Goal: Task Accomplishment & Management: Use online tool/utility

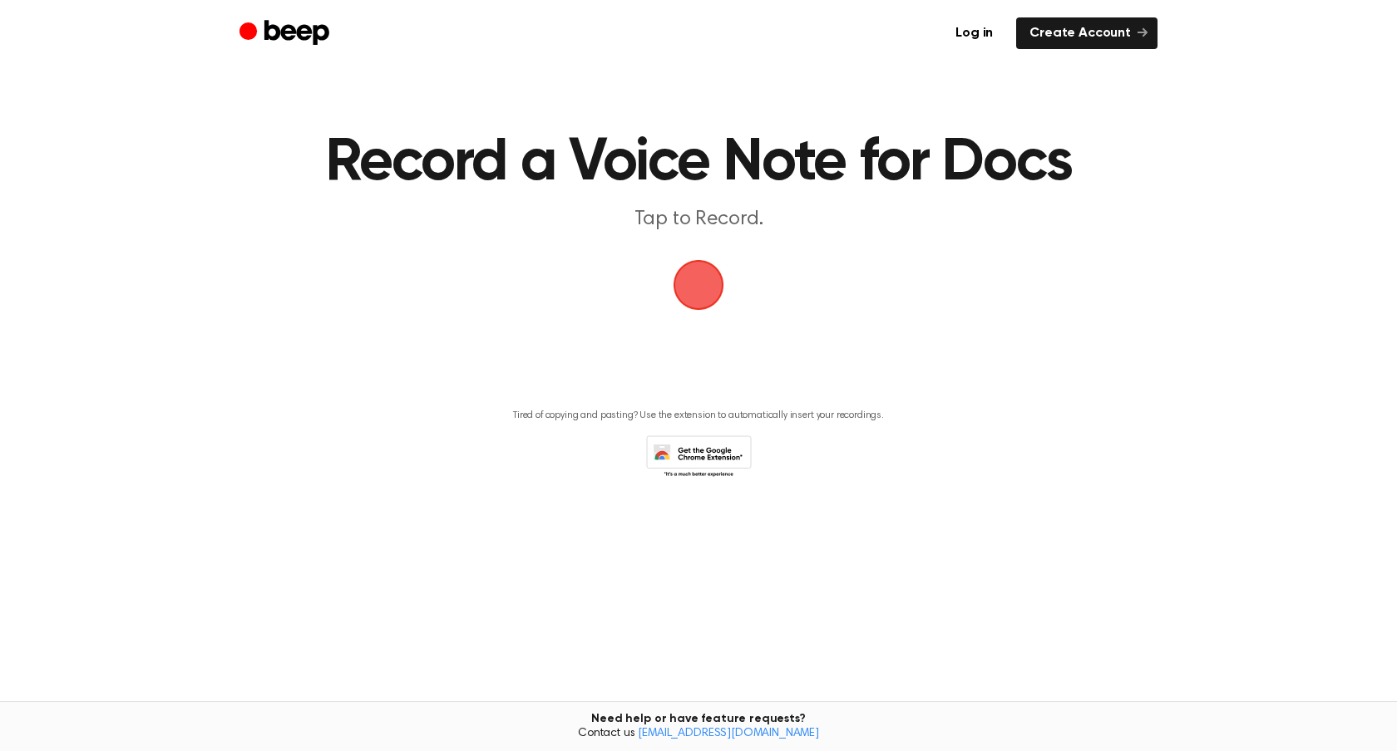
click at [718, 291] on span "button" at bounding box center [699, 286] width 54 height 54
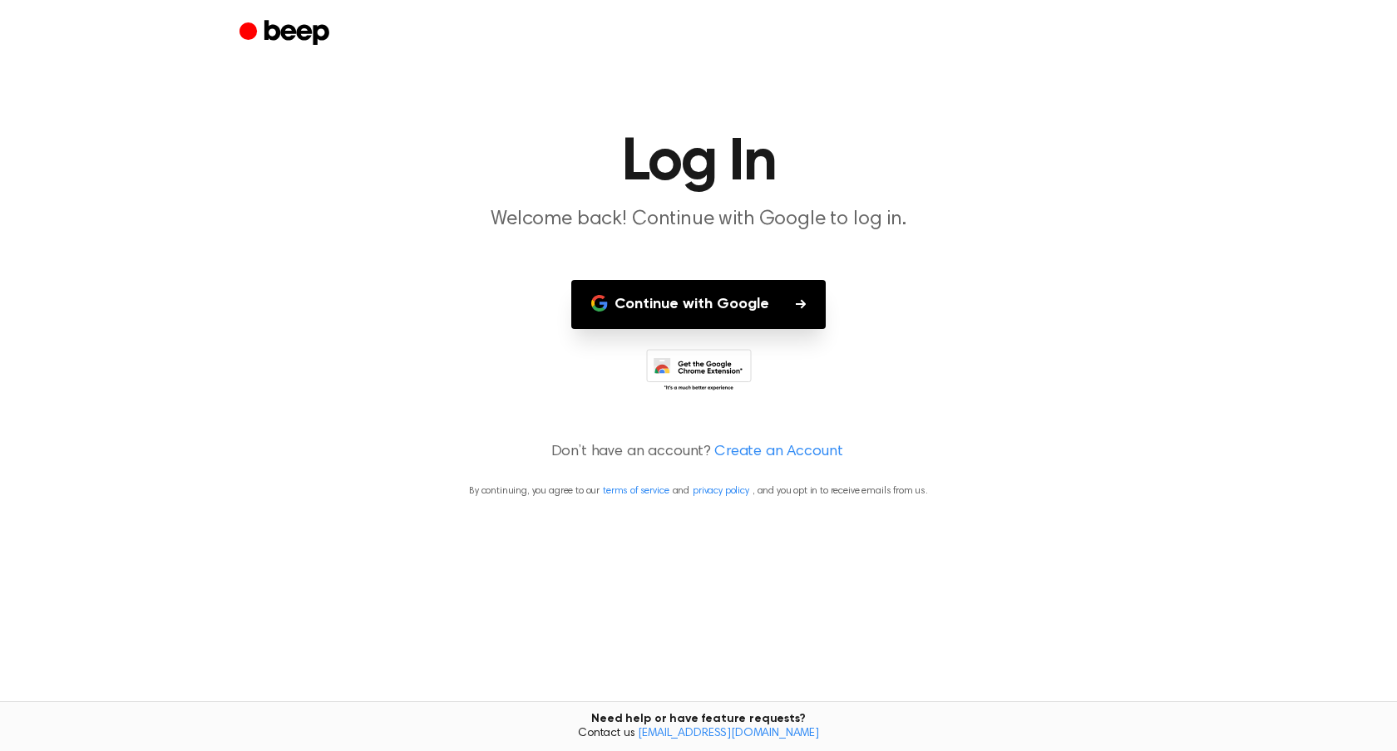
click at [758, 308] on button "Continue with Google" at bounding box center [698, 304] width 254 height 49
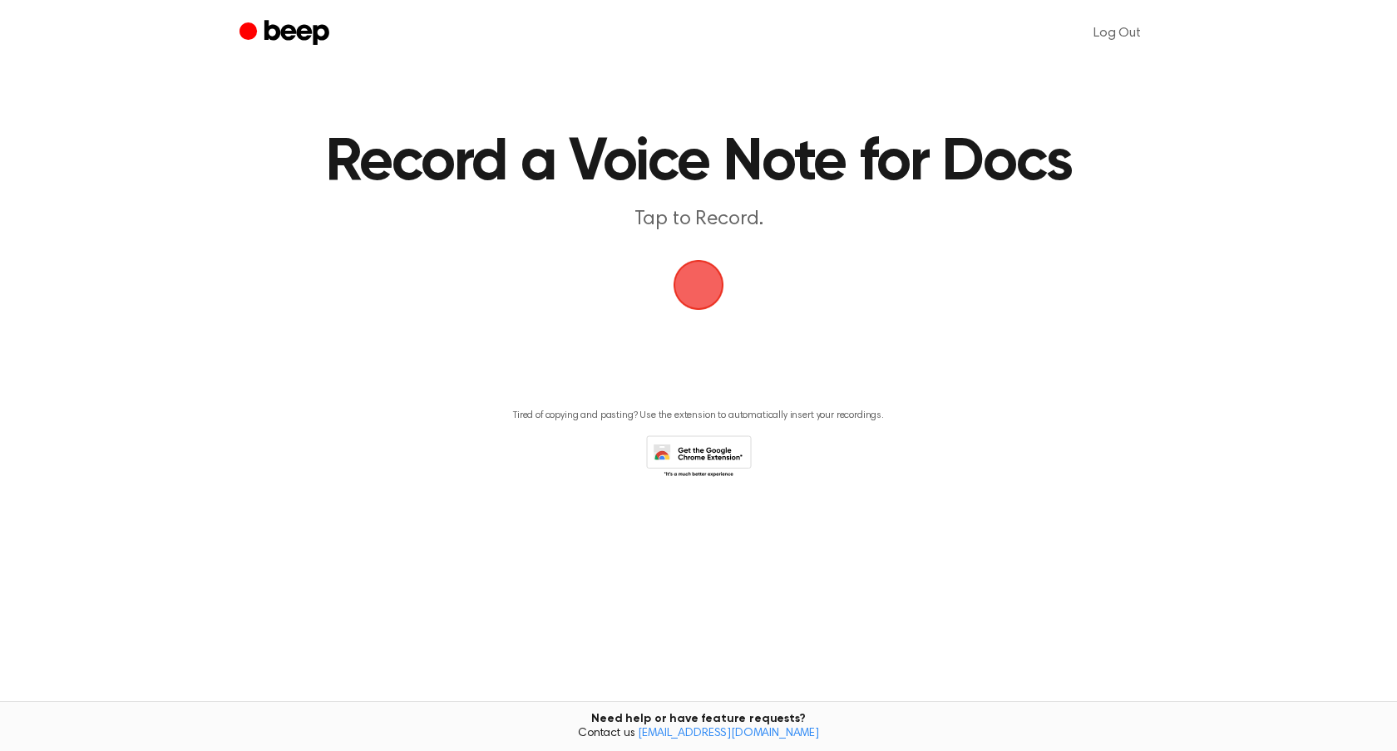
click at [702, 298] on span "button" at bounding box center [699, 286] width 54 height 54
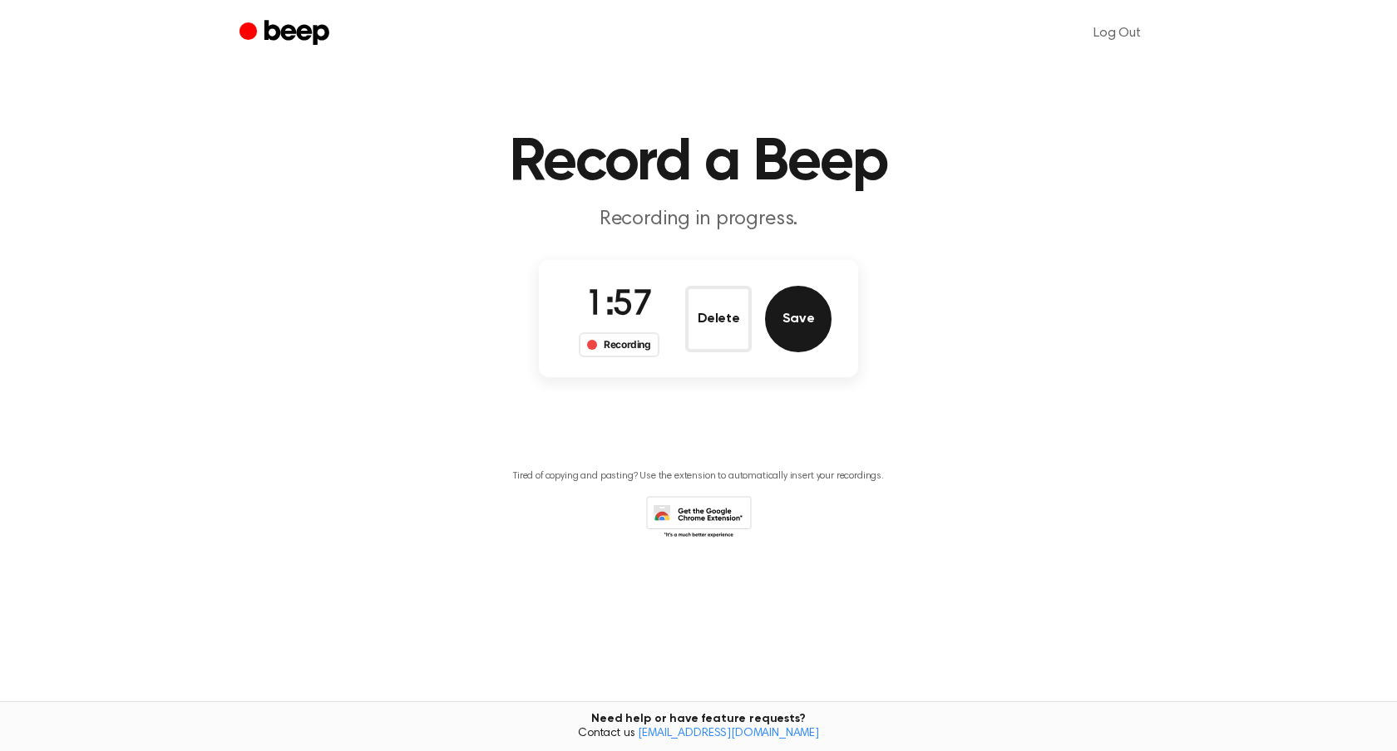
click at [809, 328] on button "Save" at bounding box center [798, 319] width 67 height 67
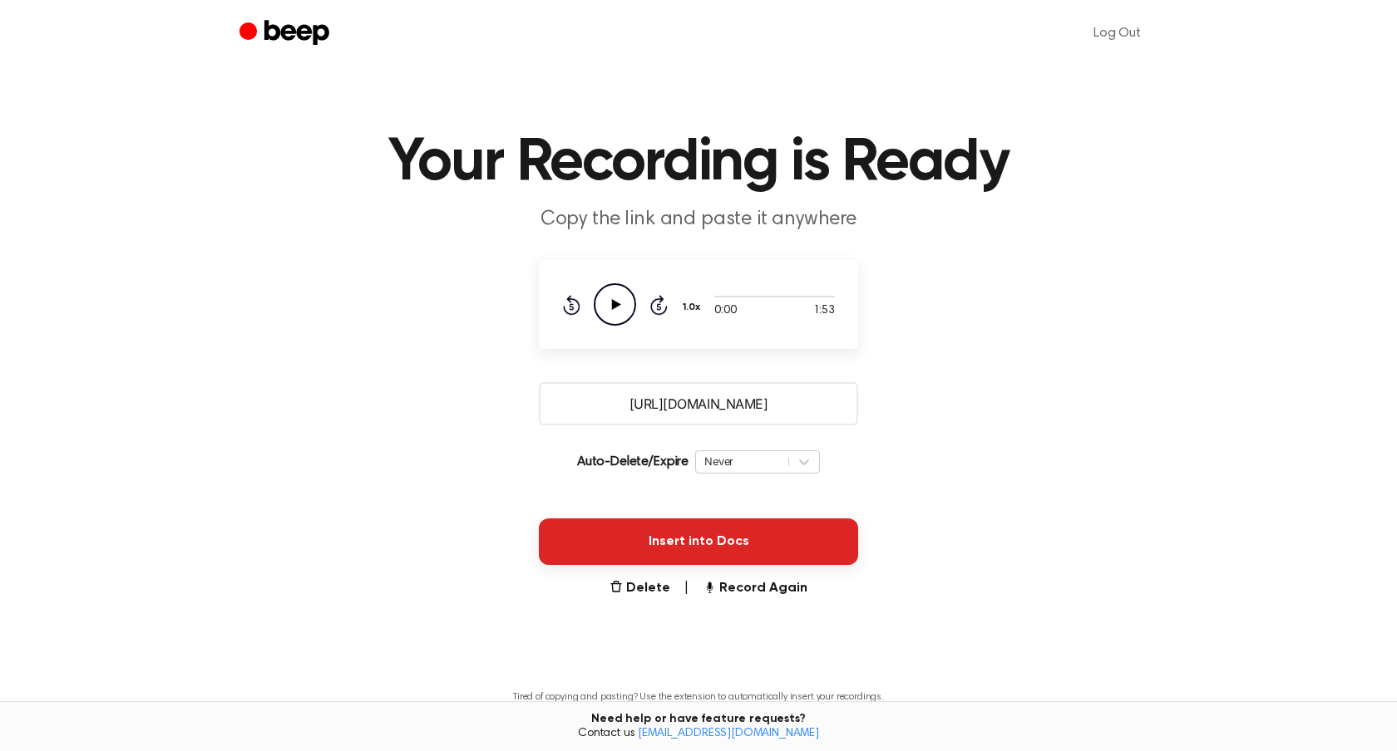
click at [678, 536] on button "Insert into Docs" at bounding box center [698, 542] width 319 height 47
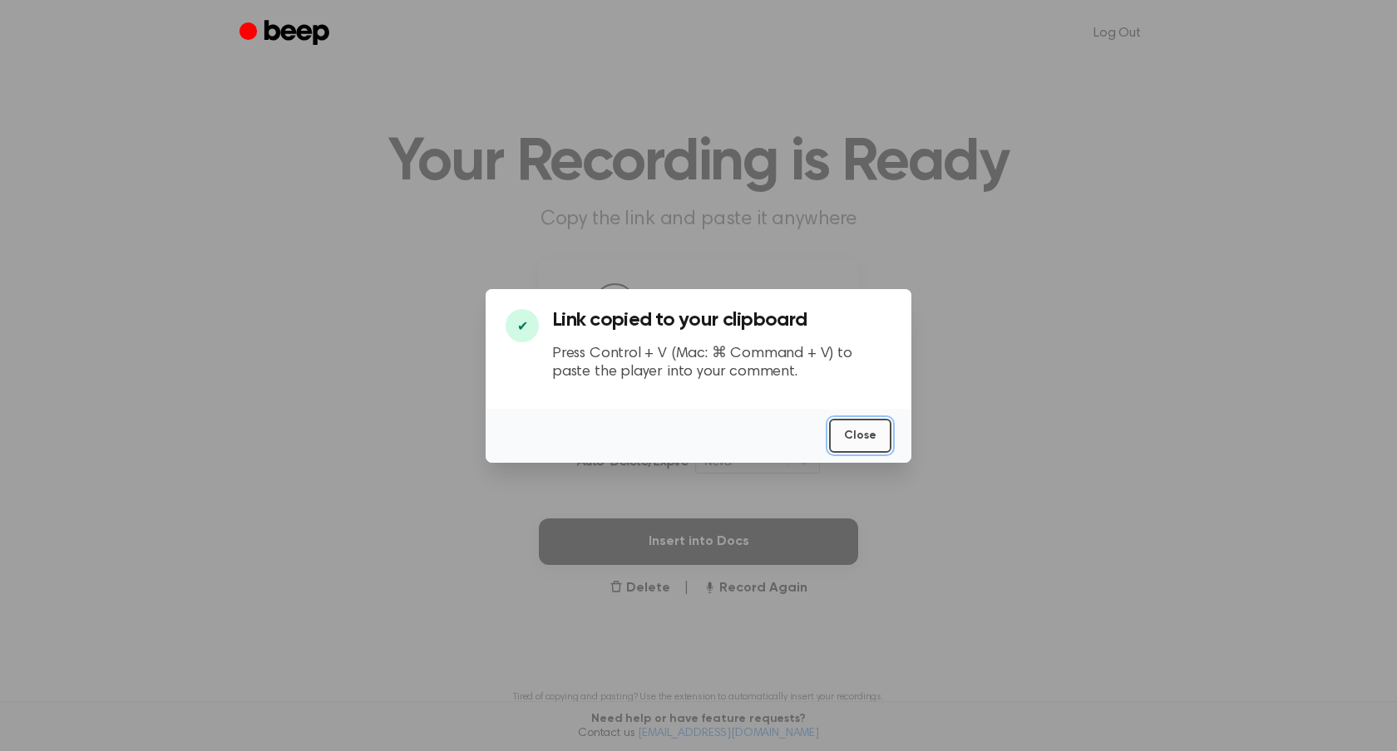
click at [852, 436] on button "Close" at bounding box center [860, 436] width 62 height 34
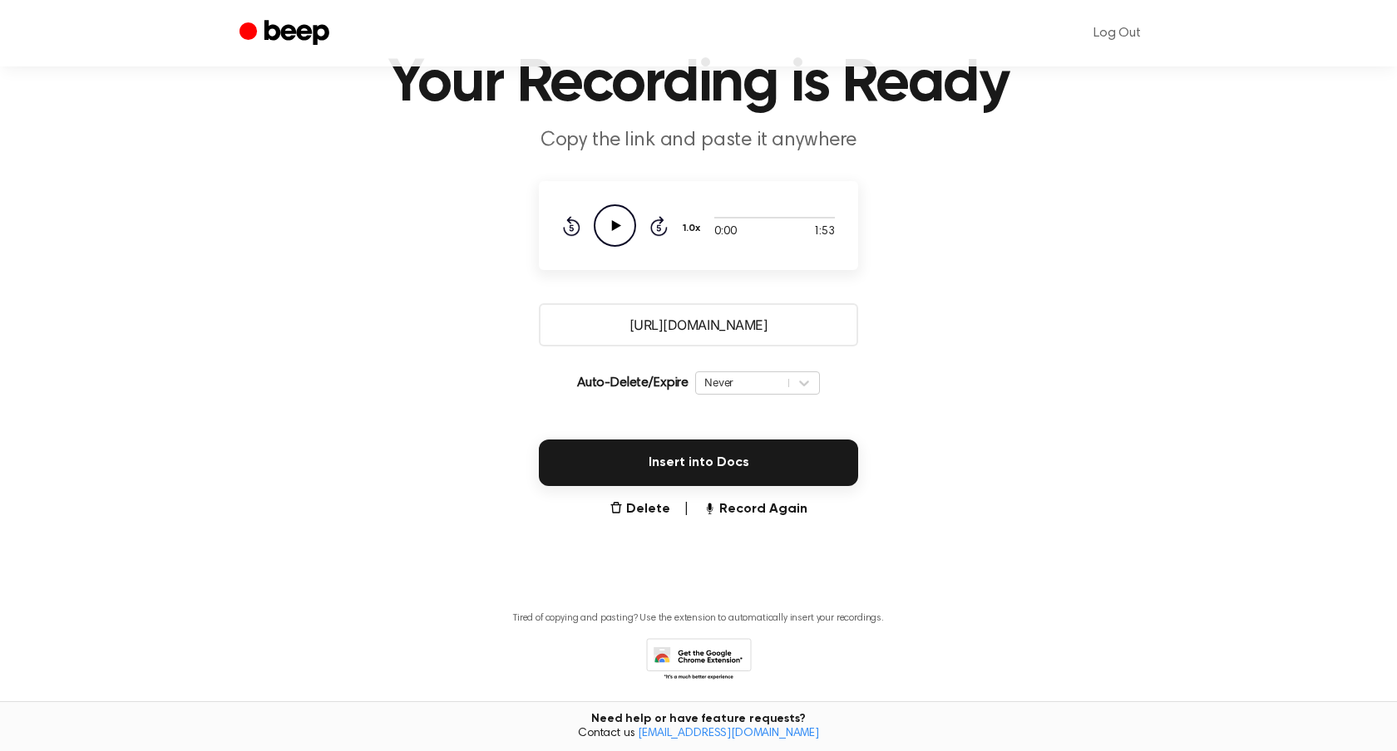
scroll to position [90, 0]
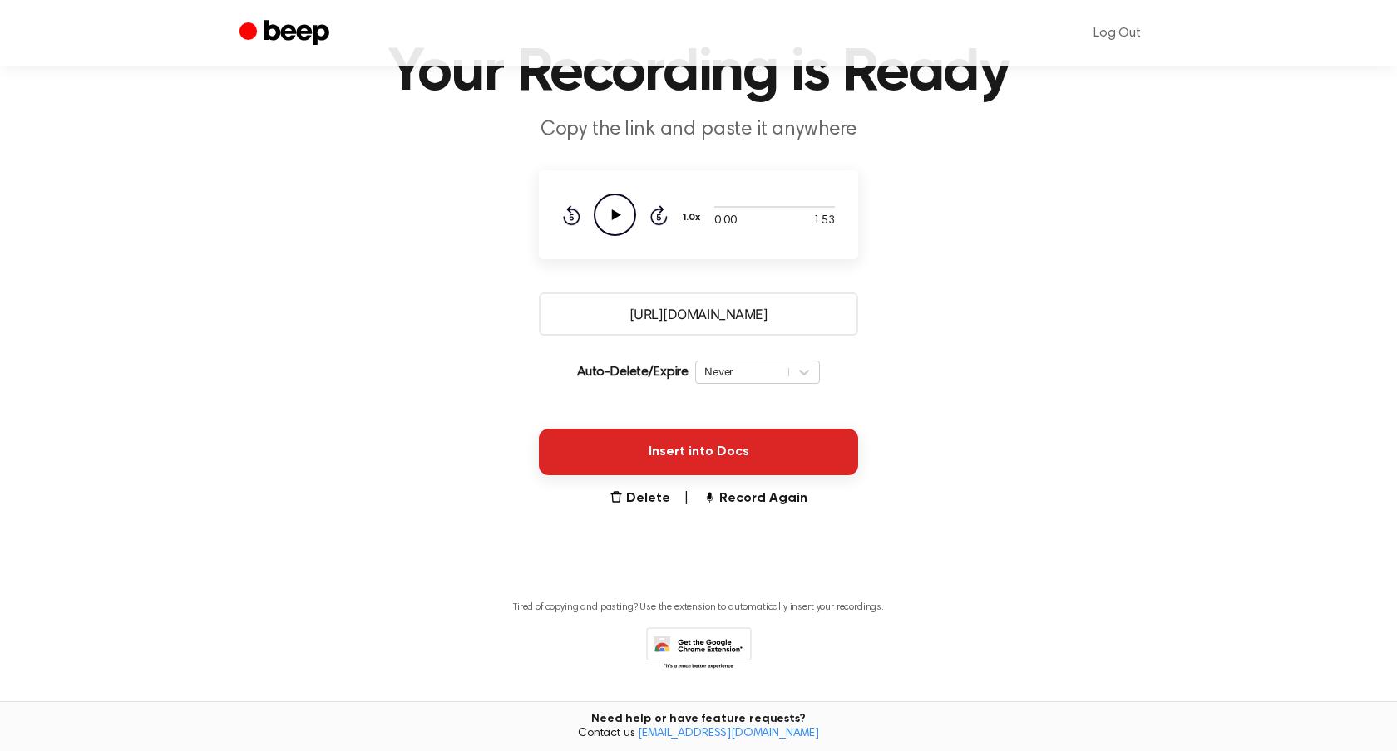
click at [706, 456] on button "Insert into Docs" at bounding box center [698, 452] width 319 height 47
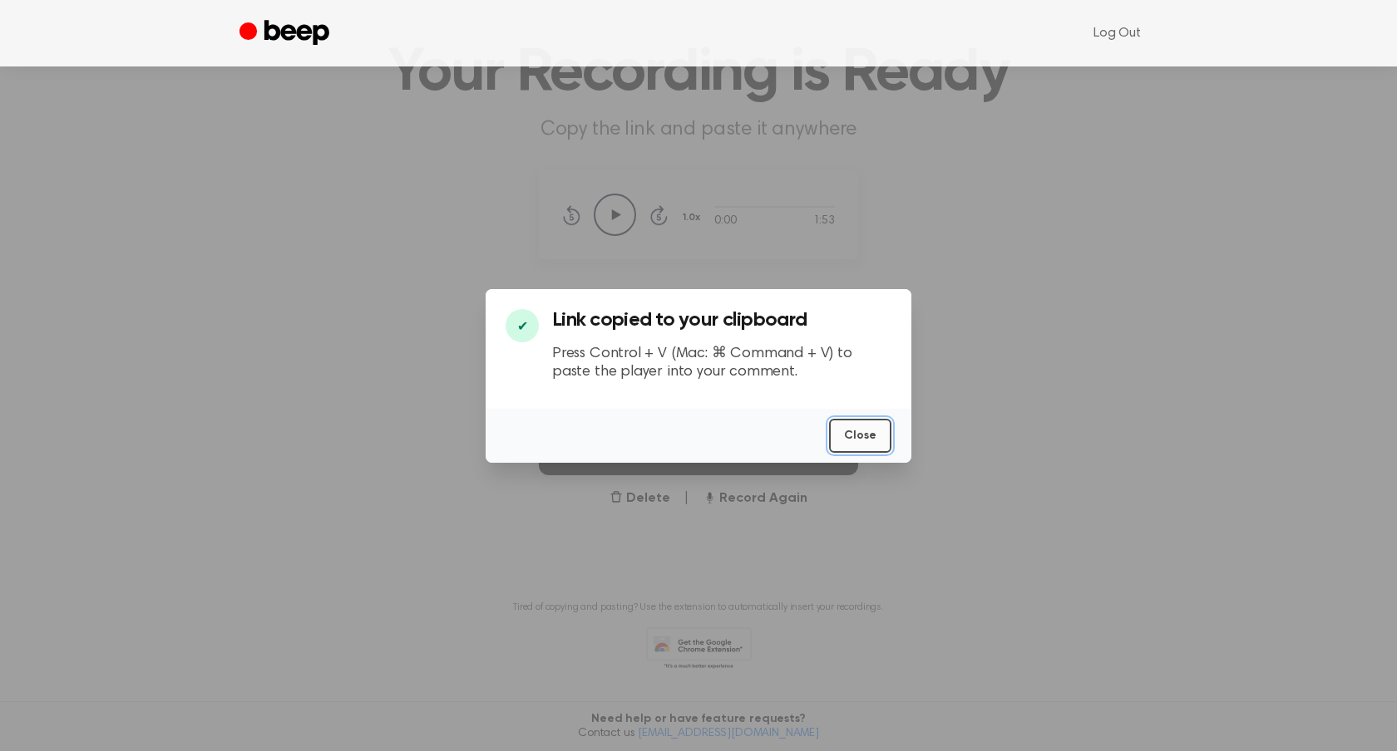
click at [857, 440] on button "Close" at bounding box center [860, 436] width 62 height 34
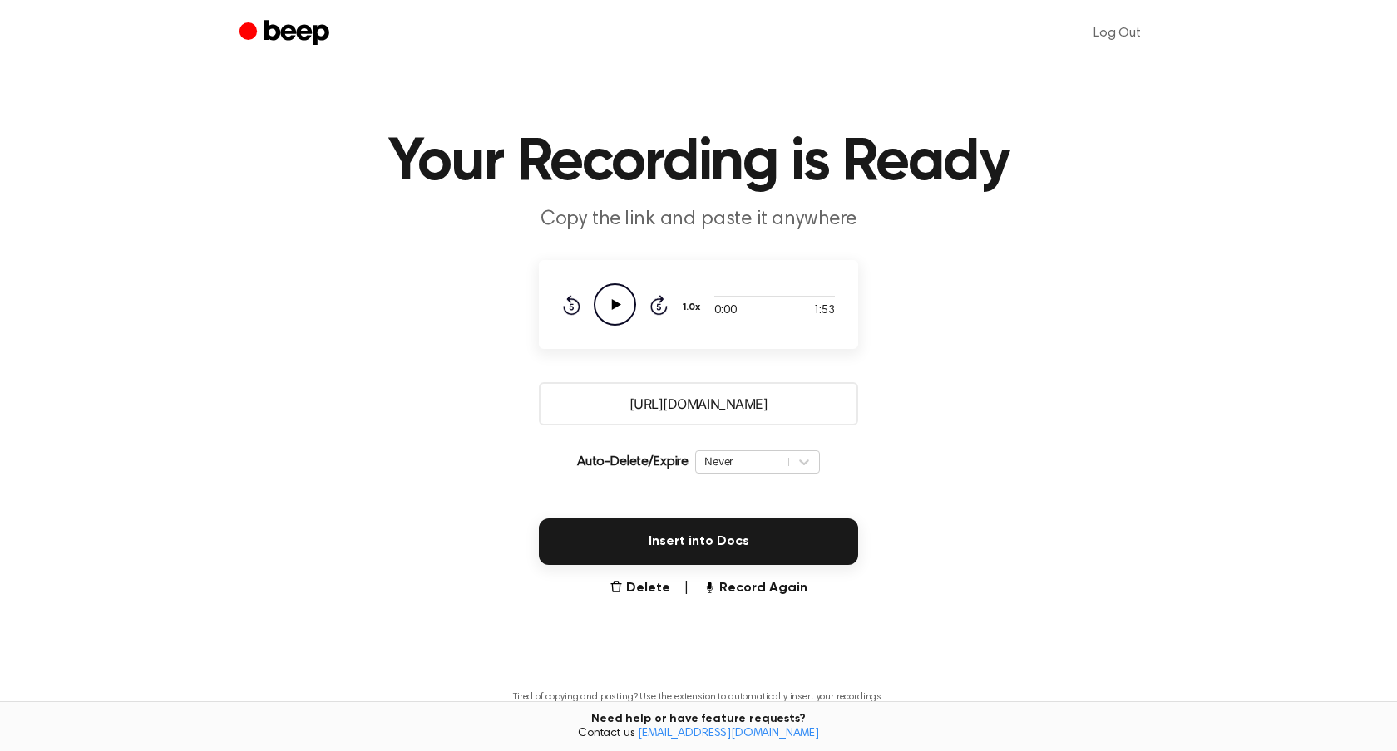
scroll to position [1, 0]
click at [613, 306] on icon at bounding box center [616, 303] width 9 height 11
click at [636, 406] on input "[URL][DOMAIN_NAME]" at bounding box center [698, 403] width 319 height 43
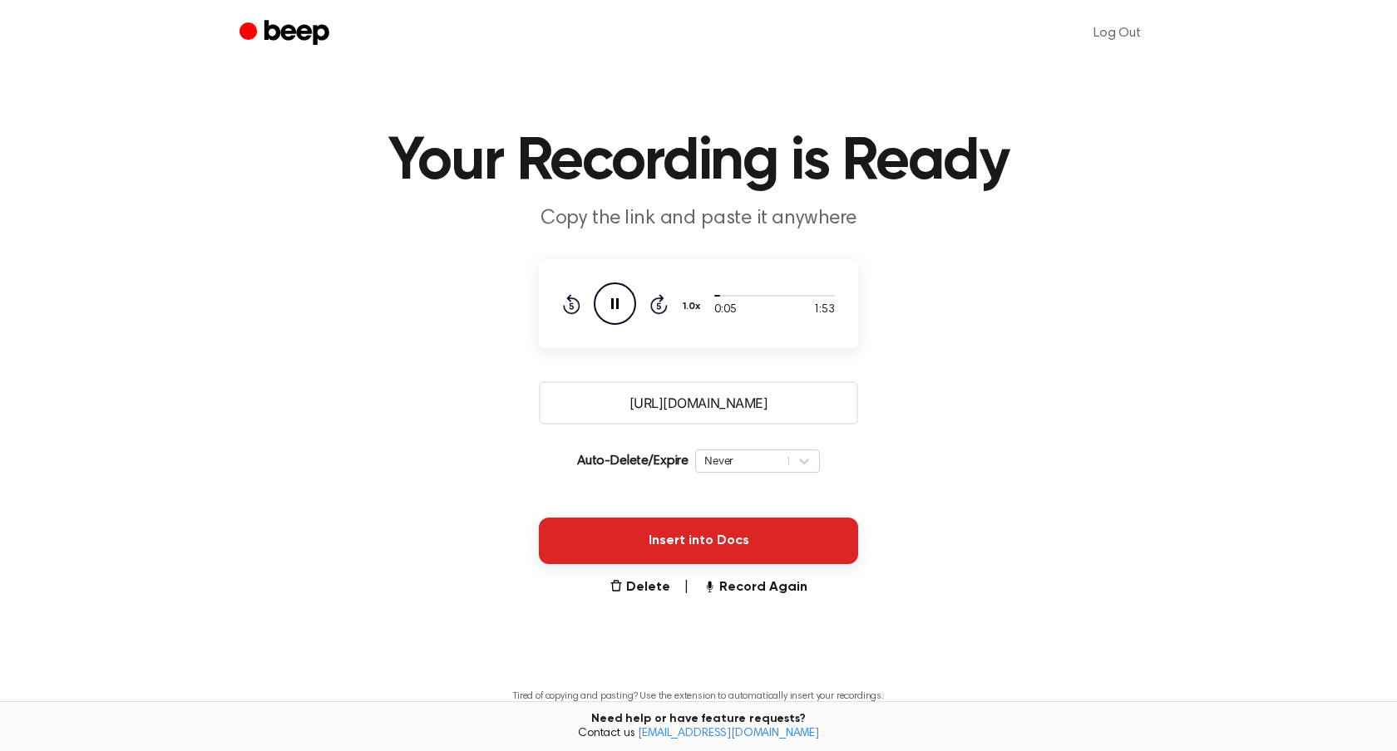
click at [654, 540] on button "Insert into Docs" at bounding box center [698, 541] width 319 height 47
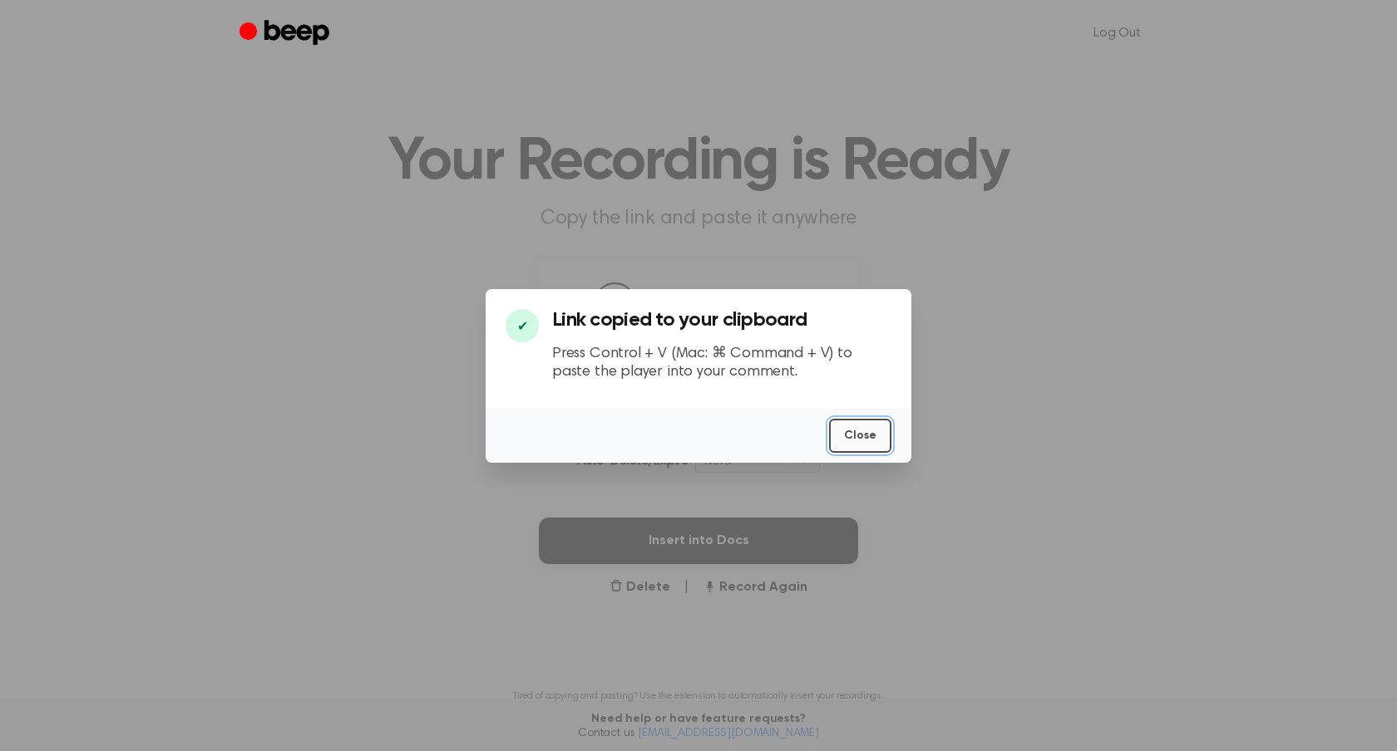
click at [855, 431] on button "Close" at bounding box center [860, 436] width 62 height 34
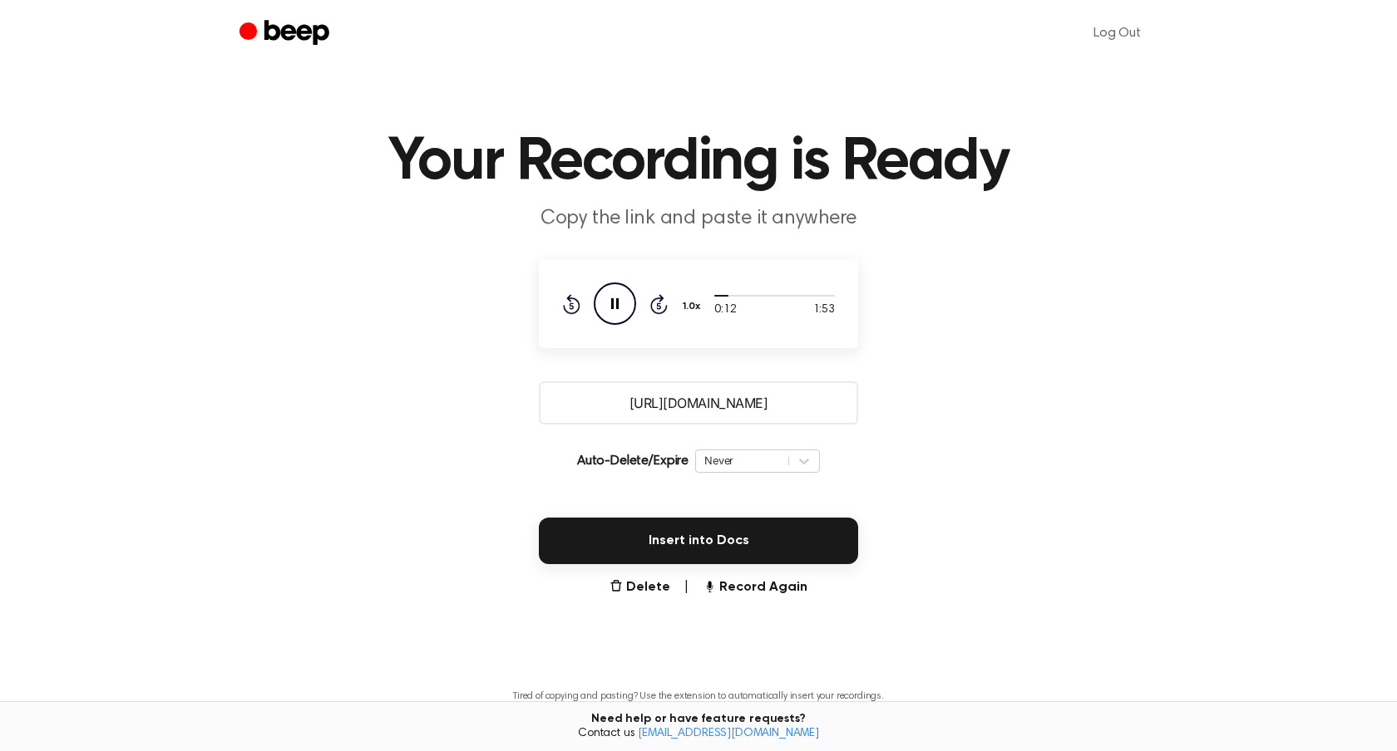
click at [610, 304] on icon "Pause Audio" at bounding box center [615, 304] width 42 height 42
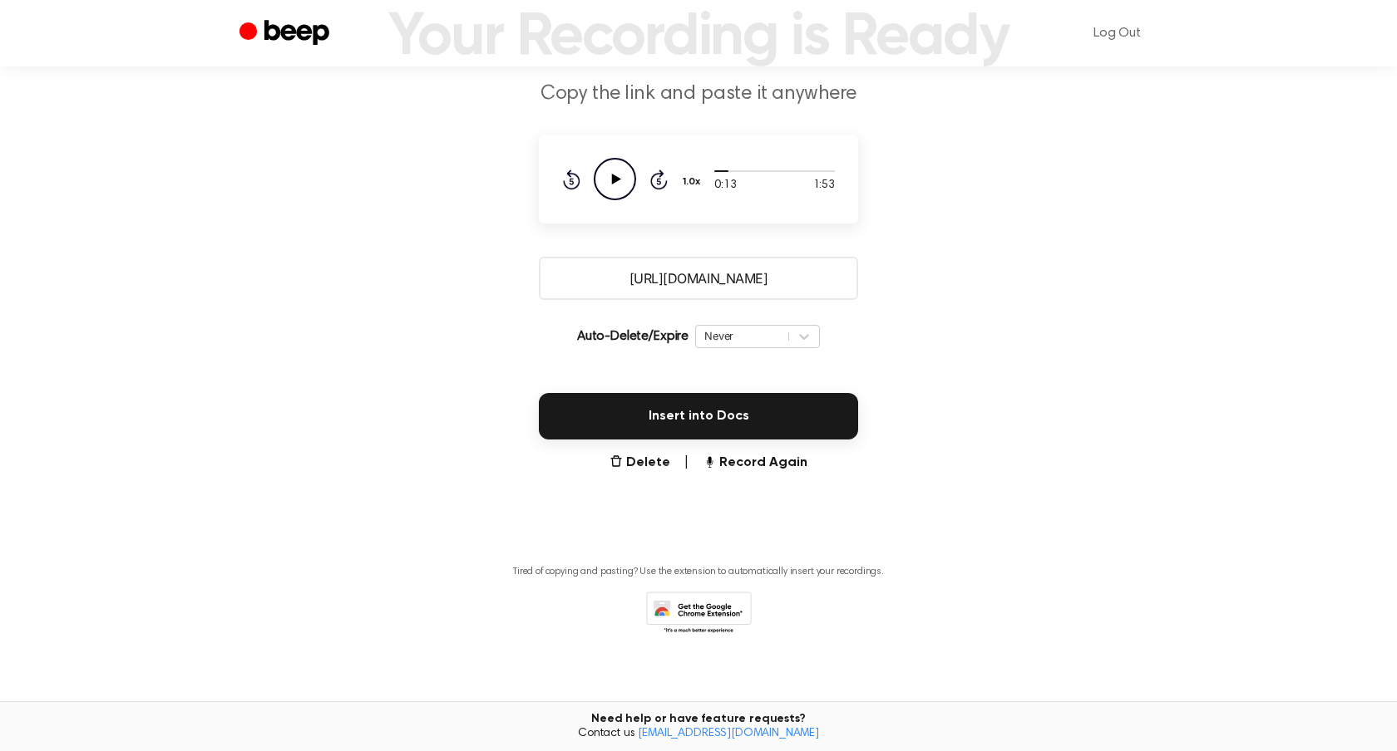
scroll to position [128, 0]
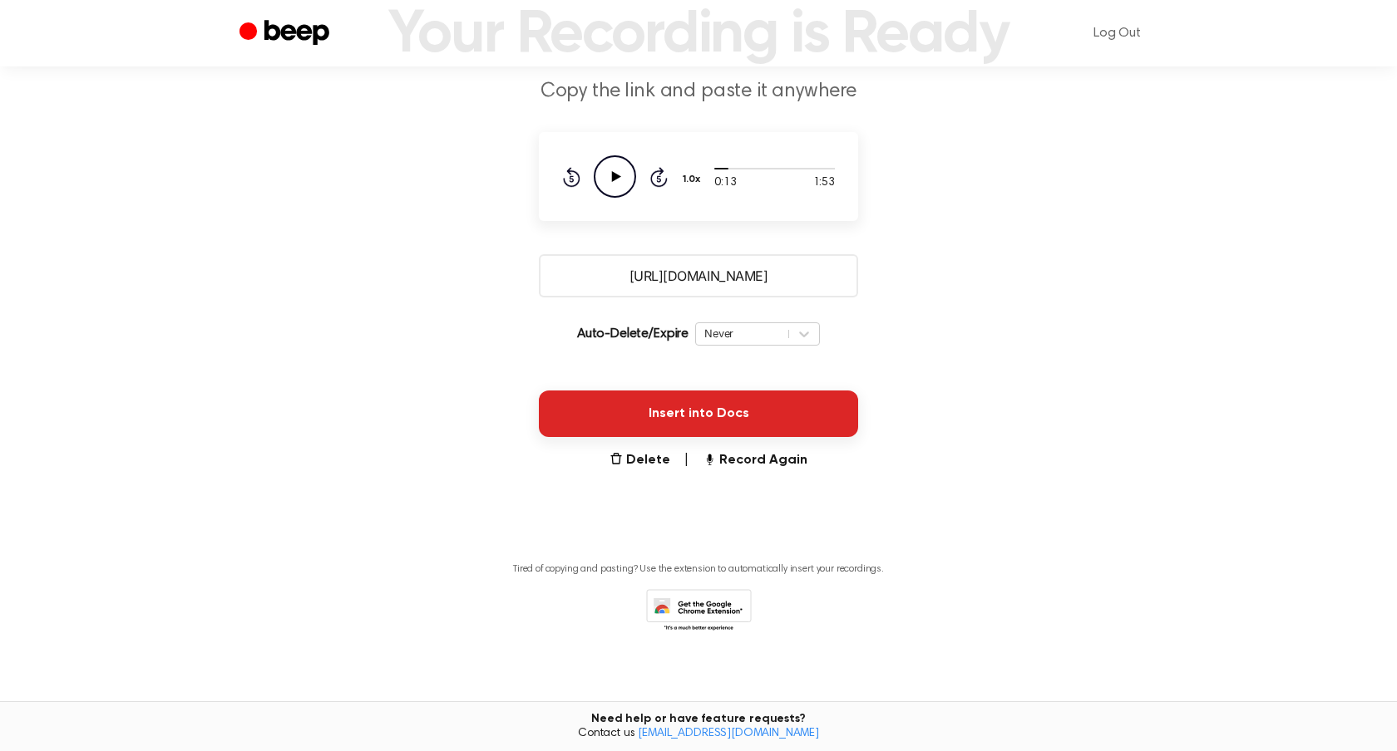
click at [781, 408] on button "Insert into Docs" at bounding box center [698, 414] width 319 height 47
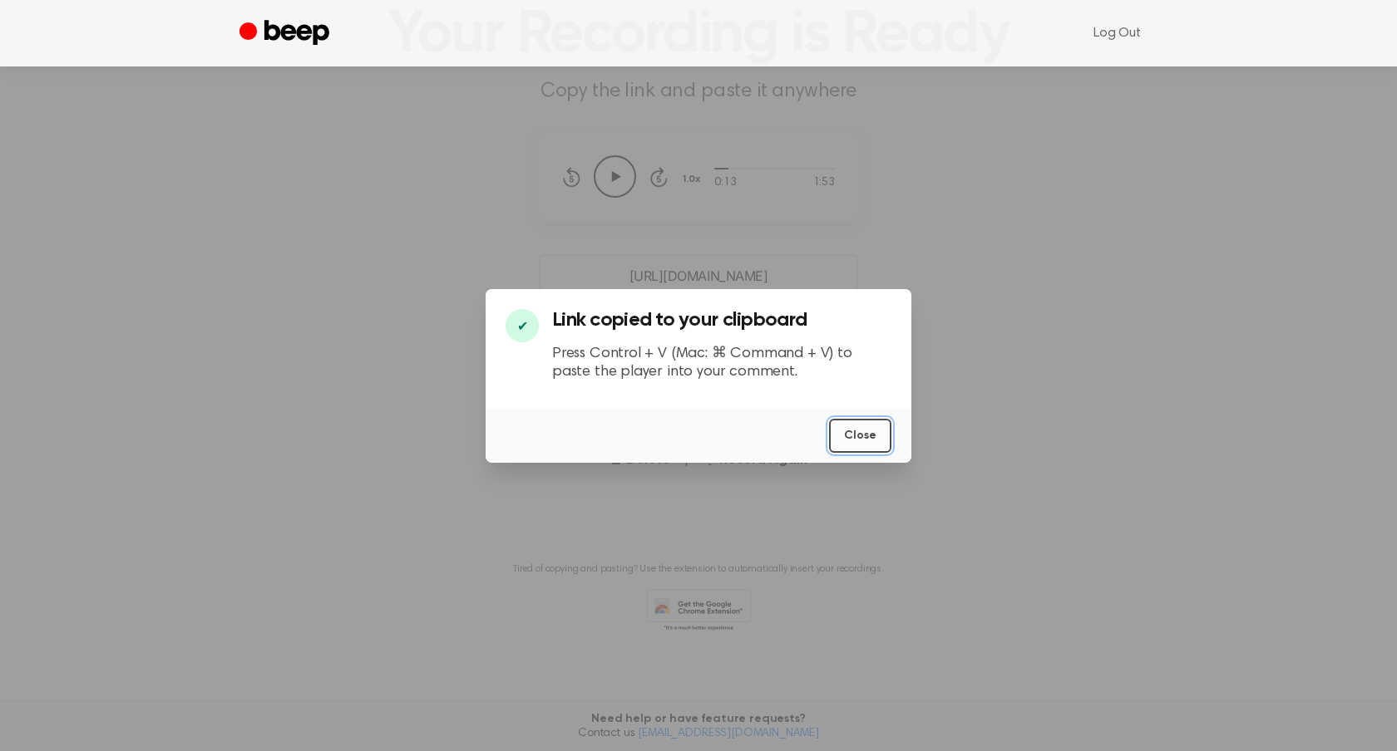
click at [864, 432] on button "Close" at bounding box center [860, 436] width 62 height 34
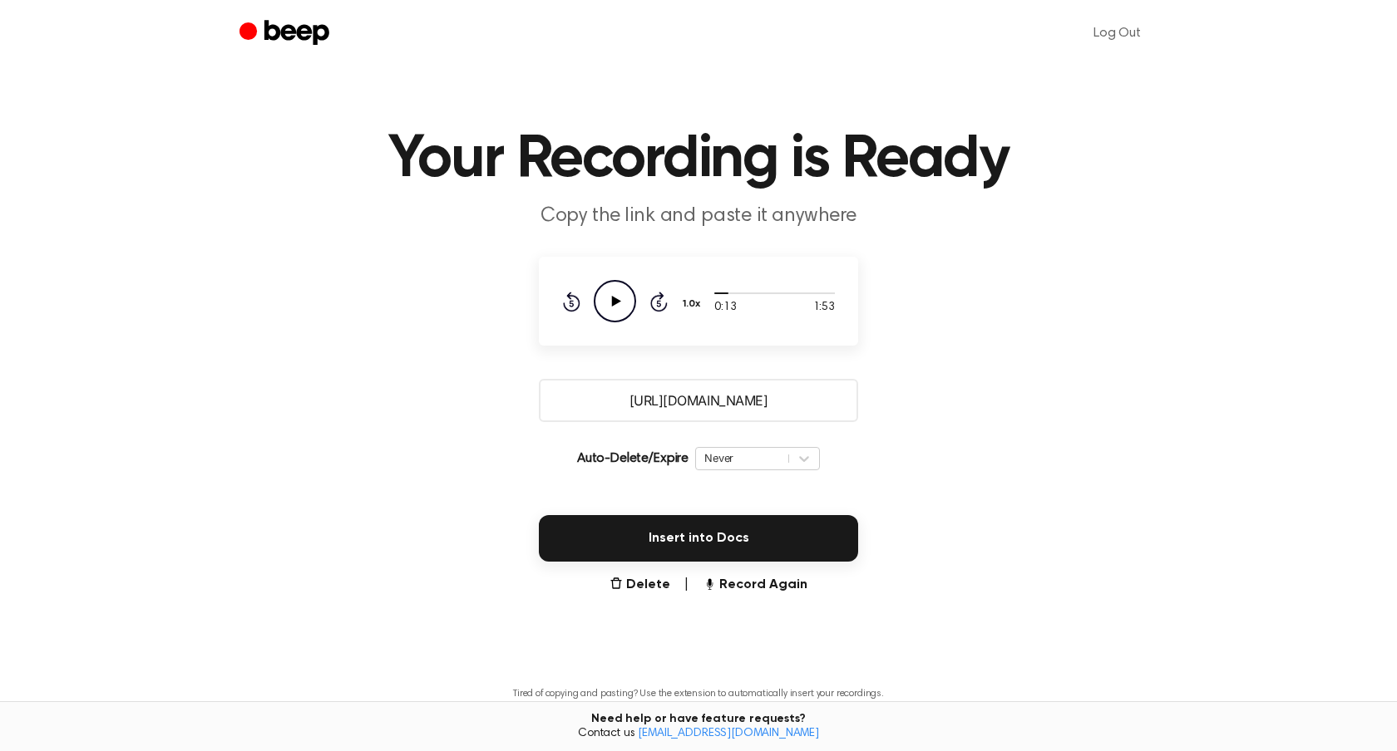
scroll to position [0, 0]
